Goal: Information Seeking & Learning: Learn about a topic

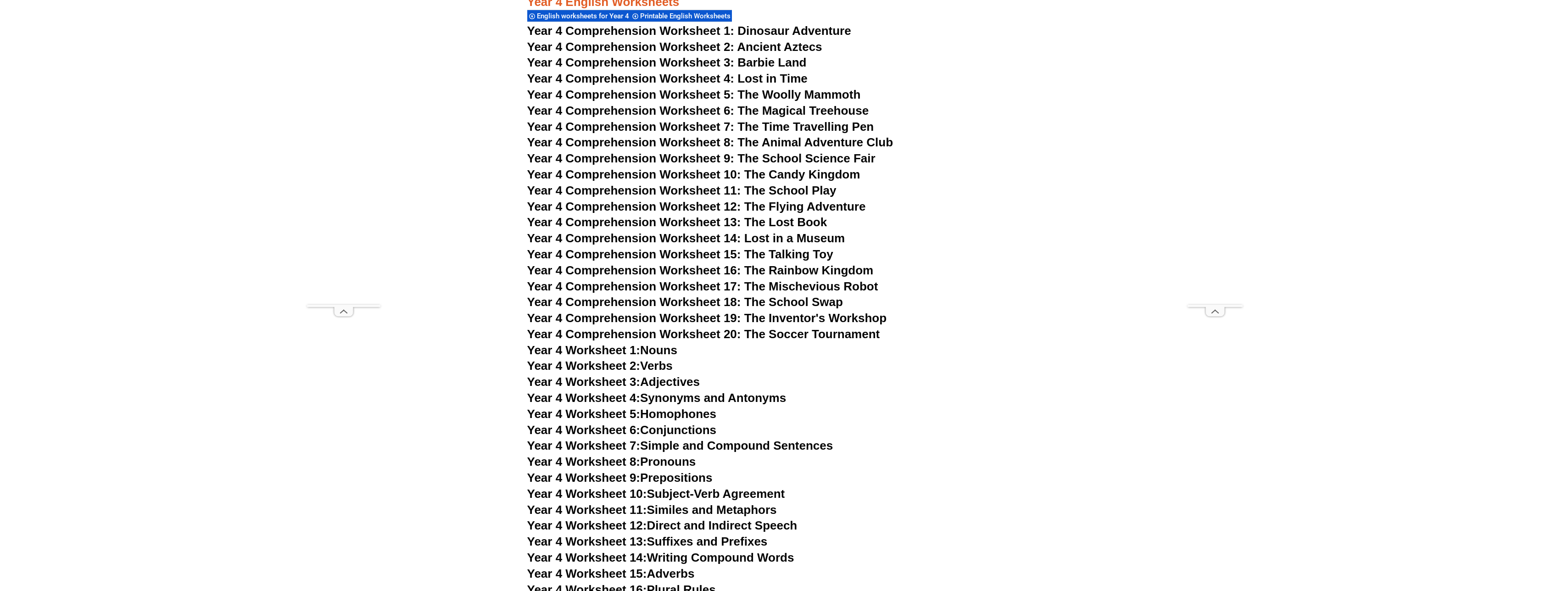
scroll to position [3914, 0]
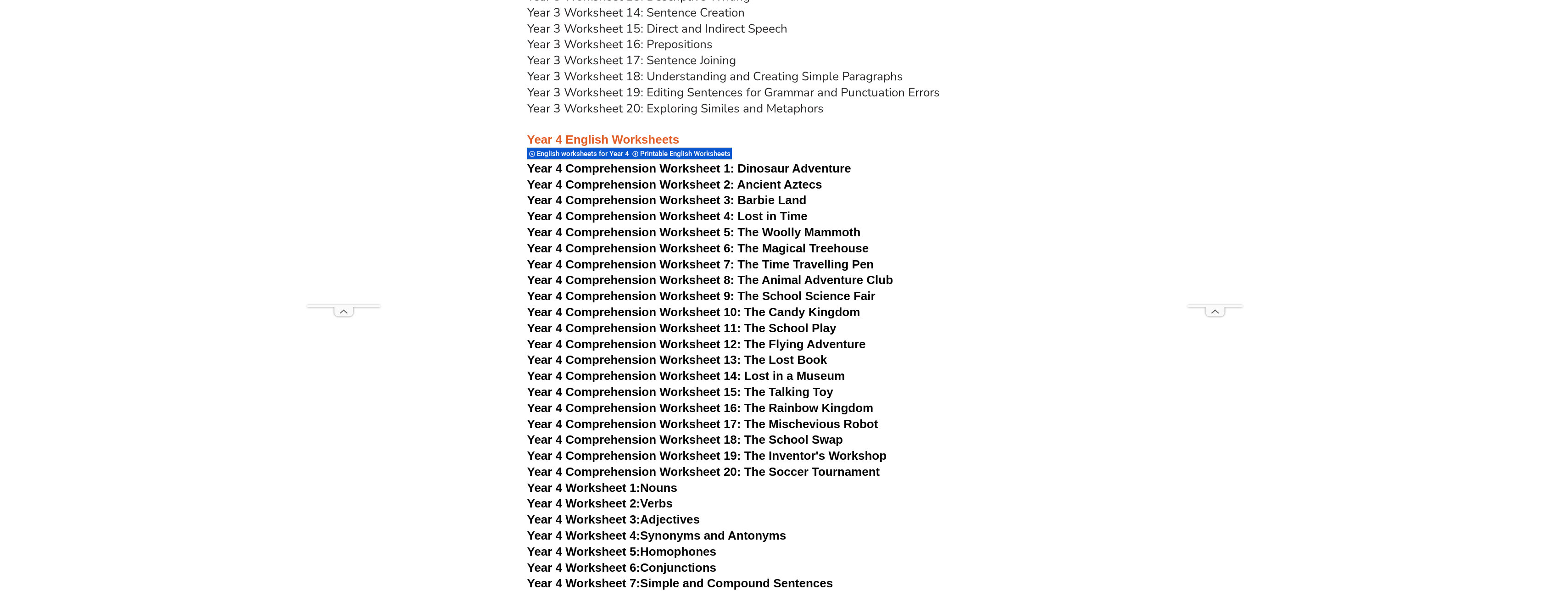
click at [812, 472] on span "Year 4 Comprehension Worksheet 20: The Soccer Tournament" at bounding box center [704, 472] width 353 height 14
click at [773, 459] on span "Year 4 Comprehension Worksheet 19: The Inventor's Workshop" at bounding box center [707, 455] width 360 height 14
click at [806, 437] on span "Year 4 Comprehension Worksheet 18: The School Swap" at bounding box center [685, 439] width 316 height 14
click at [826, 426] on span "Year 4 Comprehension Worksheet 17: The Mischevious Robot" at bounding box center [702, 424] width 351 height 14
click at [800, 410] on span "Year 4 Comprehension Worksheet 16: The Rainbow Kingdom" at bounding box center [700, 408] width 347 height 14
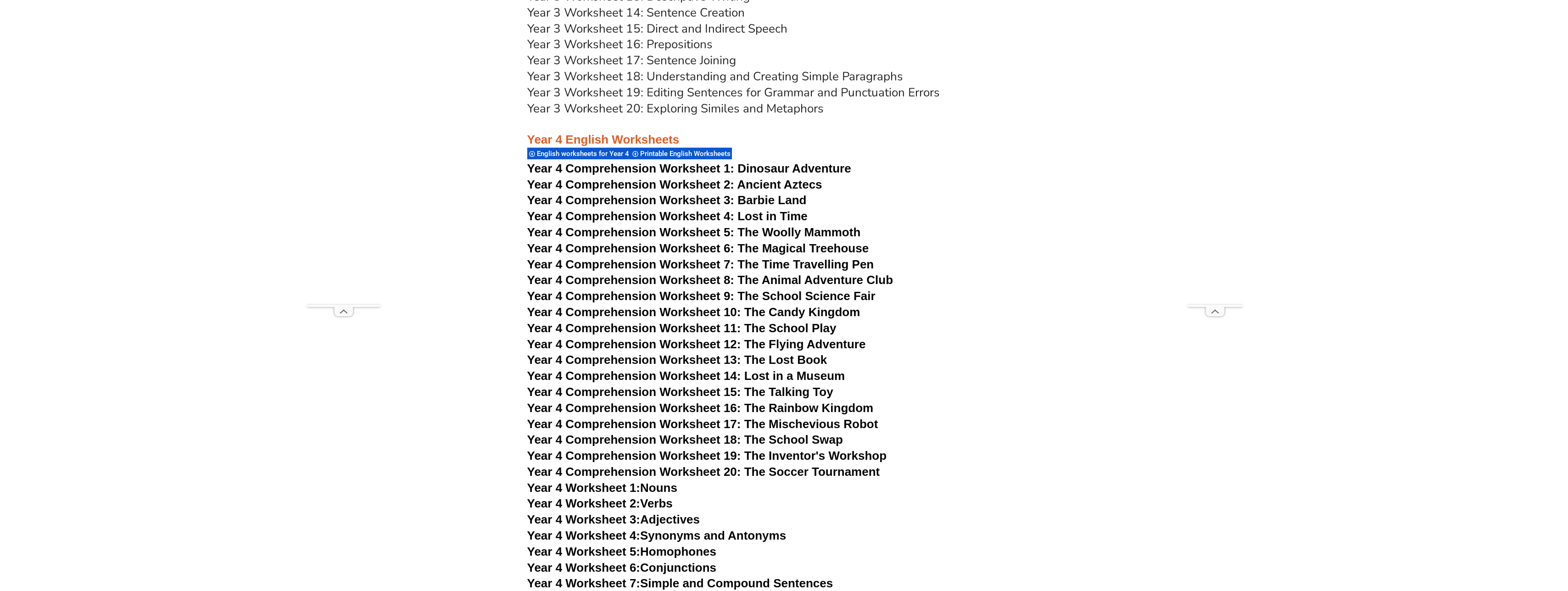
click at [783, 393] on span "Year 4 Comprehension Worksheet 15: The Talking Toy" at bounding box center [680, 391] width 306 height 14
click at [821, 378] on span "Year 4 Comprehension Worksheet 14: Lost in a Museum" at bounding box center [686, 376] width 318 height 14
click at [801, 360] on span "Year 4 Comprehension Worksheet 13: The Lost Book" at bounding box center [677, 360] width 300 height 14
click at [771, 349] on span "Year 4 Comprehension Worksheet 12: The Flying Adventure" at bounding box center [696, 344] width 339 height 14
click at [782, 325] on span "Year 4 Comprehension Worksheet 11: The School Play" at bounding box center [681, 328] width 309 height 14
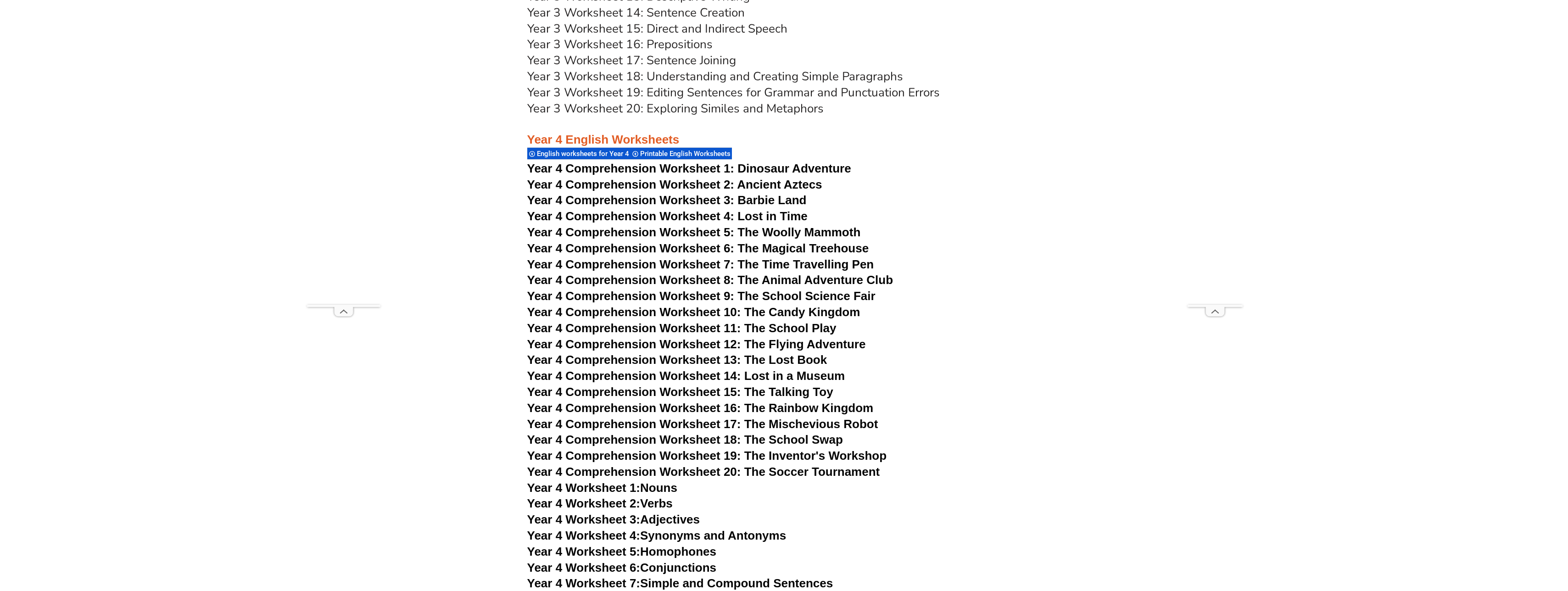
click at [762, 309] on span "Year 4 Comprehension Worksheet 10: The Candy Kingdom" at bounding box center [694, 312] width 333 height 14
click at [775, 301] on span "Year 4 Comprehension Worksheet 9: The School Science Fair" at bounding box center [701, 296] width 349 height 14
click at [803, 281] on span "Year 4 Comprehension Worksheet 8: The Animal Adventure Club" at bounding box center [710, 279] width 366 height 14
click at [816, 264] on span "Year 4 Comprehension Worksheet 7: The Time Travelling Pen" at bounding box center [700, 264] width 347 height 14
click at [805, 248] on span "Year 4 Comprehension Worksheet 6: The Magical Treehouse" at bounding box center [698, 248] width 342 height 14
